Goal: Task Accomplishment & Management: Use online tool/utility

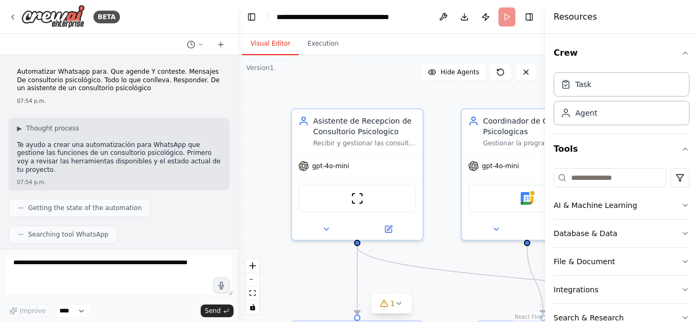
scroll to position [832, 0]
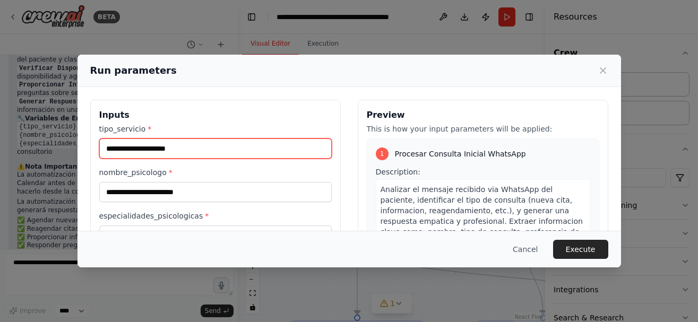
click at [174, 149] on input "tipo_servicio *" at bounding box center [215, 148] width 232 height 20
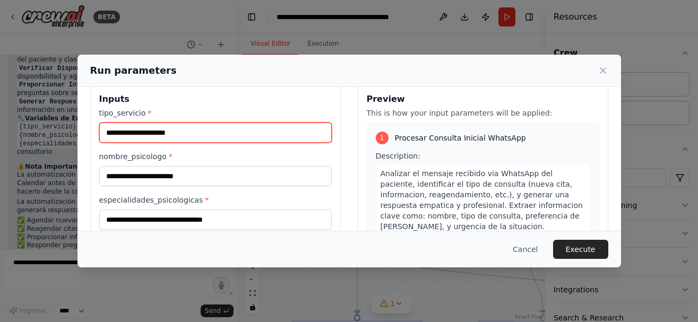
scroll to position [0, 0]
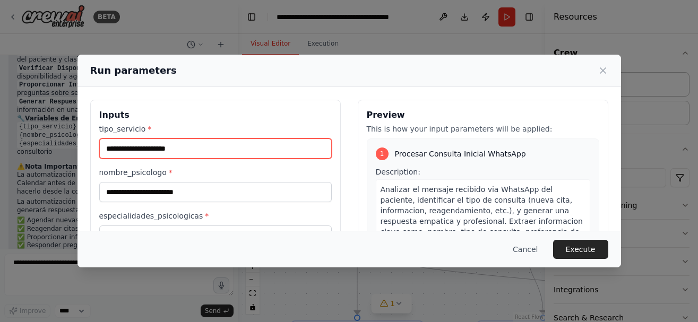
click at [177, 146] on input "tipo_servicio *" at bounding box center [215, 148] width 232 height 20
type input "**********"
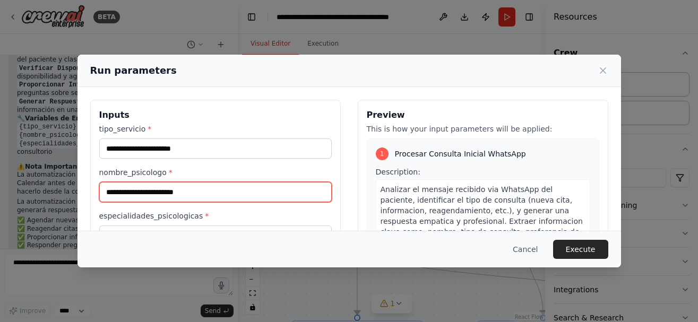
click at [202, 196] on input "nombre_psicologo *" at bounding box center [215, 192] width 232 height 20
click at [178, 192] on input "**********" at bounding box center [215, 192] width 232 height 20
click at [188, 194] on input "**********" at bounding box center [215, 192] width 232 height 20
type input "**********"
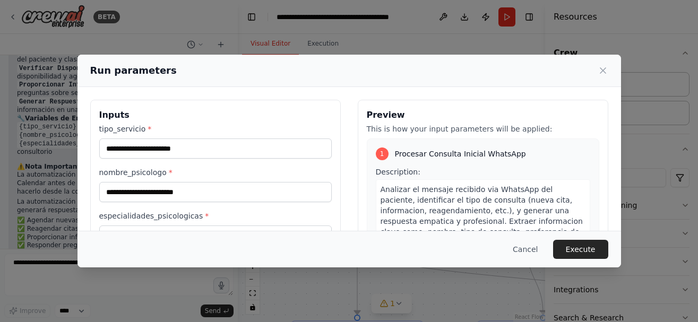
click at [333, 160] on div "**********" at bounding box center [215, 226] width 250 height 252
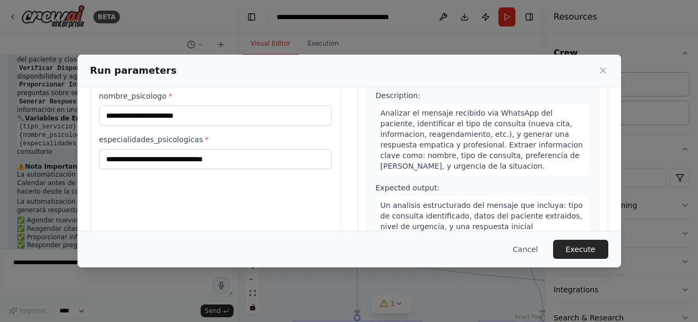
scroll to position [80, 0]
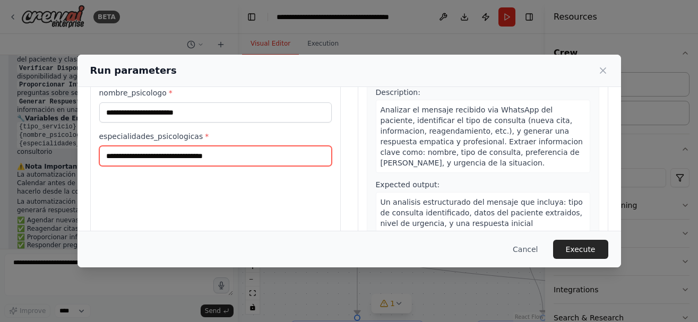
click at [124, 157] on input "especialidades_psicologicas *" at bounding box center [215, 156] width 232 height 20
type input "**********"
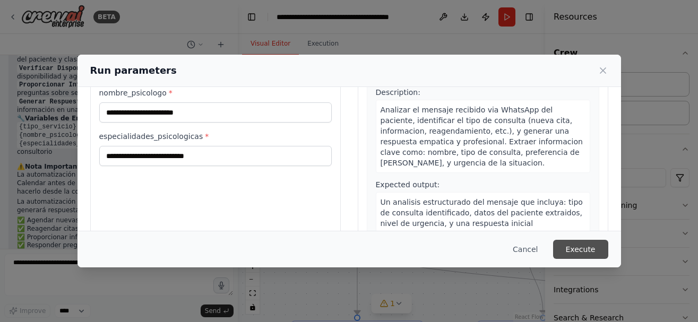
click at [582, 250] on button "Execute" at bounding box center [580, 249] width 55 height 19
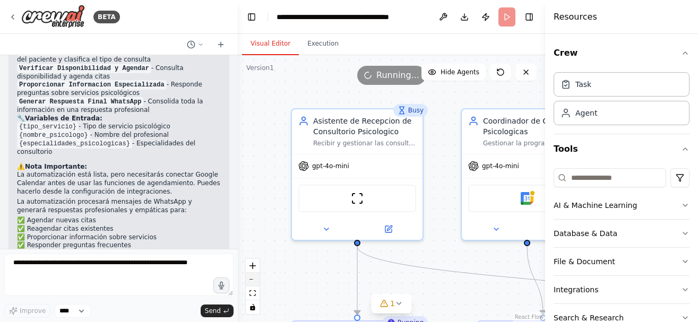
click at [255, 282] on button "zoom out" at bounding box center [253, 280] width 14 height 14
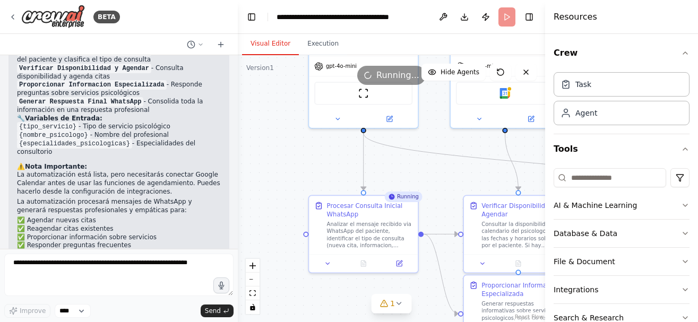
drag, startPoint x: 430, startPoint y: 200, endPoint x: 430, endPoint y: 96, distance: 103.5
click at [430, 96] on div ".deletable-edge-delete-btn { width: 20px; height: 20px; border: 0px solid #ffff…" at bounding box center [391, 188] width 307 height 267
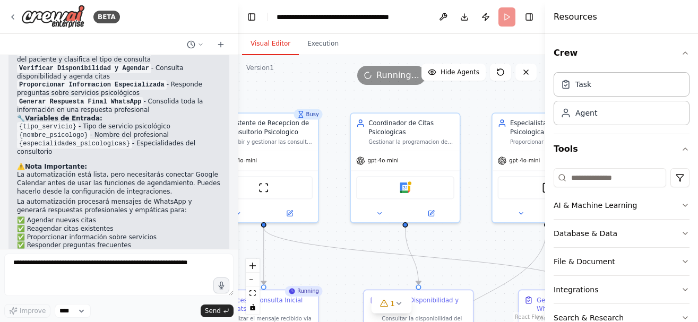
drag, startPoint x: 433, startPoint y: 99, endPoint x: 333, endPoint y: 194, distance: 137.4
click at [333, 194] on div ".deletable-edge-delete-btn { width: 20px; height: 20px; border: 0px solid #ffff…" at bounding box center [391, 188] width 307 height 267
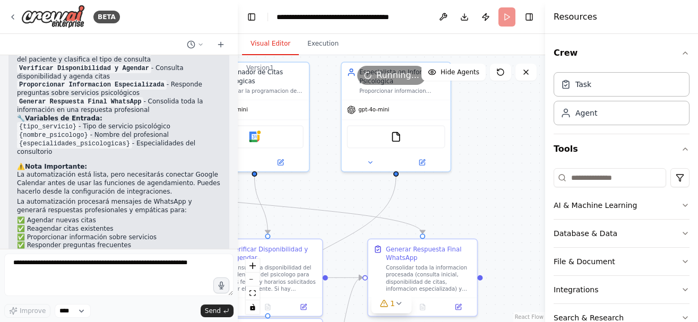
drag, startPoint x: 483, startPoint y: 136, endPoint x: 333, endPoint y: 85, distance: 159.1
click at [333, 85] on div ".deletable-edge-delete-btn { width: 20px; height: 20px; border: 0px solid #ffff…" at bounding box center [391, 188] width 307 height 267
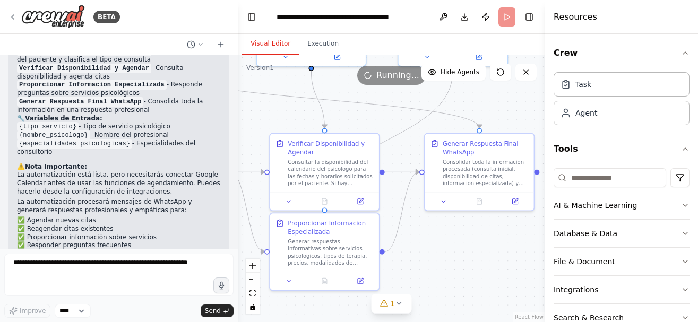
drag, startPoint x: 481, startPoint y: 204, endPoint x: 538, endPoint y: 99, distance: 119.9
click at [538, 99] on div ".deletable-edge-delete-btn { width: 20px; height: 20px; border: 0px solid #ffff…" at bounding box center [391, 188] width 307 height 267
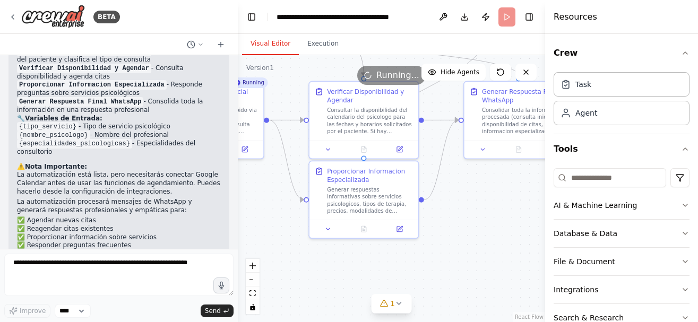
drag, startPoint x: 442, startPoint y: 286, endPoint x: 481, endPoint y: 234, distance: 65.2
click at [481, 234] on div ".deletable-edge-delete-btn { width: 20px; height: 20px; border: 0px solid #ffff…" at bounding box center [391, 188] width 307 height 267
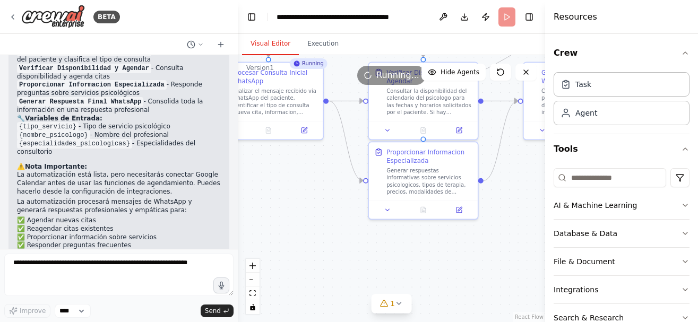
drag, startPoint x: 448, startPoint y: 214, endPoint x: 521, endPoint y: 193, distance: 75.6
click at [521, 193] on div ".deletable-edge-delete-btn { width: 20px; height: 20px; border: 0px solid #ffff…" at bounding box center [391, 188] width 307 height 267
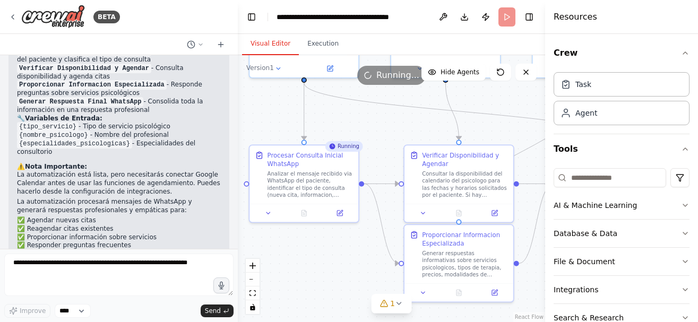
drag, startPoint x: 294, startPoint y: 203, endPoint x: 316, endPoint y: 287, distance: 87.3
click at [316, 287] on div ".deletable-edge-delete-btn { width: 20px; height: 20px; border: 0px solid #ffff…" at bounding box center [391, 188] width 307 height 267
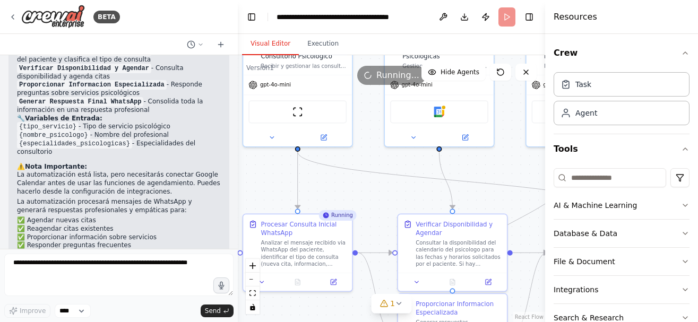
drag, startPoint x: 379, startPoint y: 133, endPoint x: 373, endPoint y: 202, distance: 69.3
click at [373, 202] on div ".deletable-edge-delete-btn { width: 20px; height: 20px; border: 0px solid #ffff…" at bounding box center [391, 188] width 307 height 267
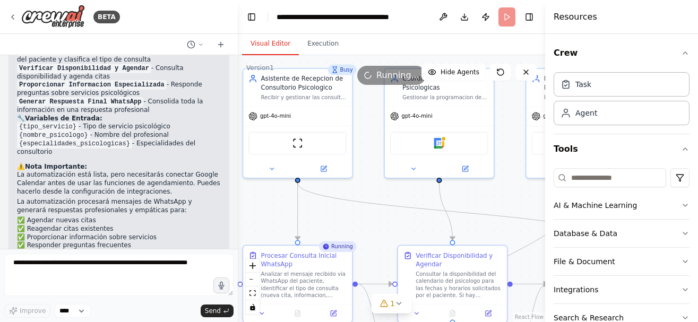
drag, startPoint x: 374, startPoint y: 103, endPoint x: 374, endPoint y: 135, distance: 31.3
click at [374, 135] on div ".deletable-edge-delete-btn { width: 20px; height: 20px; border: 0px solid #ffff…" at bounding box center [391, 188] width 307 height 267
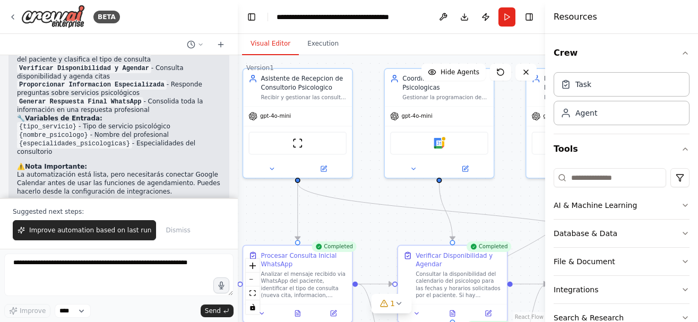
click at [210, 221] on div "Suggested next steps: Improve automation based on last run Dismiss" at bounding box center [119, 223] width 238 height 51
click at [237, 180] on div at bounding box center [235, 161] width 4 height 322
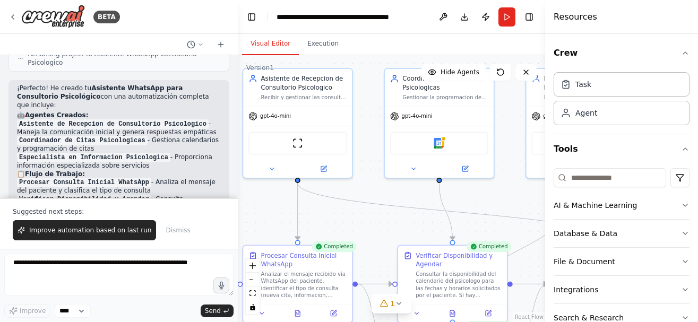
scroll to position [709, 0]
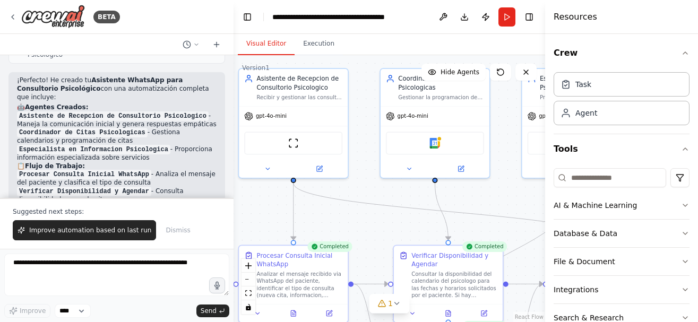
drag, startPoint x: 233, startPoint y: 161, endPoint x: 233, endPoint y: 171, distance: 10.1
click at [233, 171] on div "BETA Automatizar Whatsapp para. Que agende Y conteste. Mensajes De consultorio …" at bounding box center [349, 161] width 698 height 322
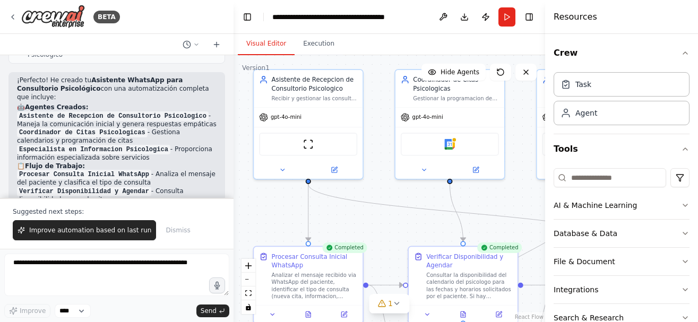
drag, startPoint x: 233, startPoint y: 171, endPoint x: 248, endPoint y: 172, distance: 14.9
click at [248, 172] on div ".deletable-edge-delete-btn { width: 20px; height: 20px; border: 0px solid #ffff…" at bounding box center [388, 188] width 311 height 267
click at [245, 172] on div ".deletable-edge-delete-btn { width: 20px; height: 20px; border: 0px solid #ffff…" at bounding box center [388, 188] width 311 height 267
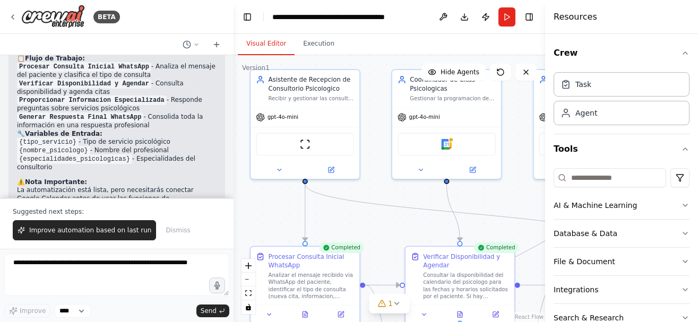
scroll to position [891, 0]
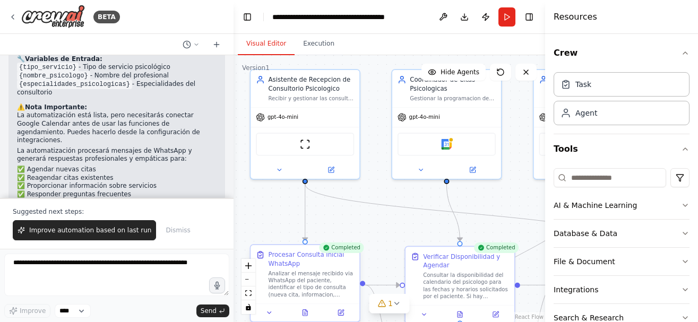
click at [295, 256] on div "Procesar Consulta Inicial WhatsApp" at bounding box center [312, 259] width 86 height 18
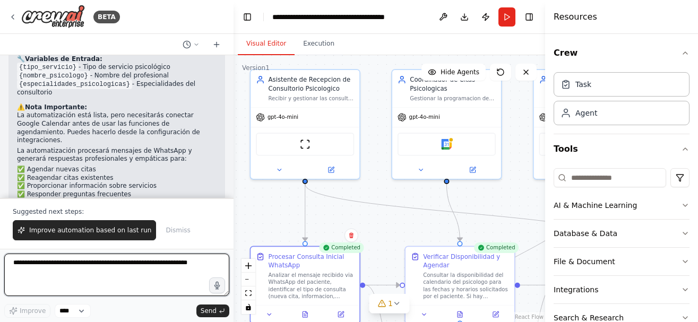
click at [159, 268] on textarea at bounding box center [116, 275] width 225 height 42
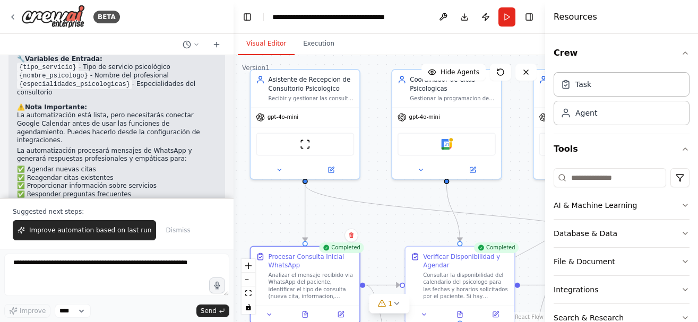
click at [189, 222] on div "Suggested next steps: Improve automation based on last run Dismiss" at bounding box center [116, 223] width 233 height 51
